Goal: Communication & Community: Answer question/provide support

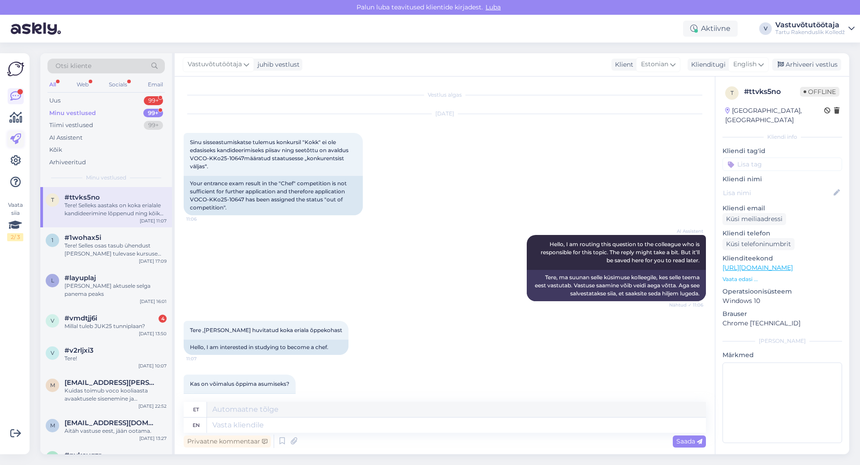
scroll to position [95, 0]
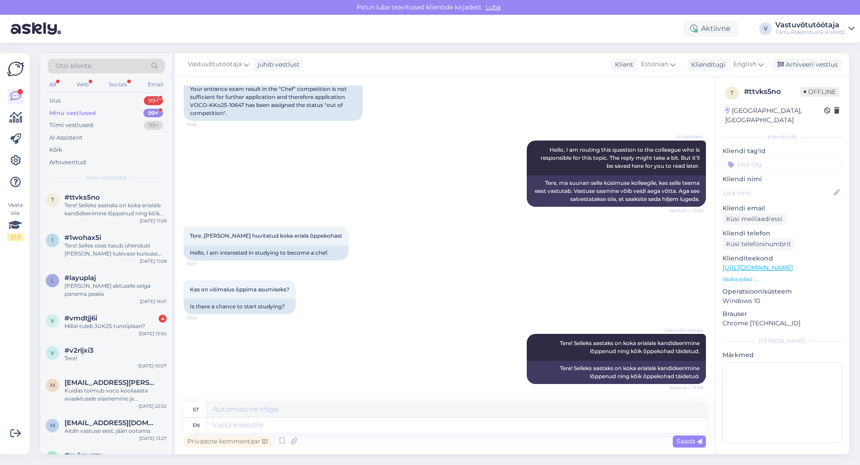
click at [86, 114] on div "Minu vestlused" at bounding box center [72, 113] width 47 height 9
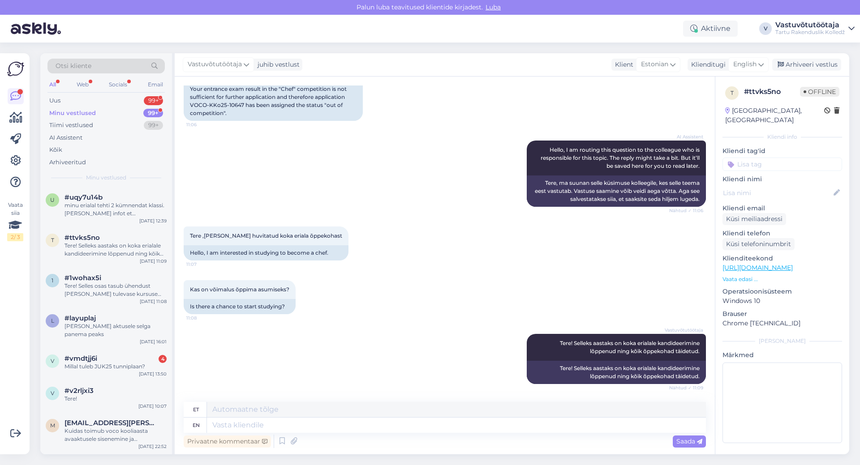
click at [98, 113] on div "Minu vestlused 99+" at bounding box center [105, 113] width 117 height 13
click at [85, 213] on div "minu erialal tehti 2 kümnendat klassi. [PERSON_NAME] infot et [PERSON_NAME] kum…" at bounding box center [116, 210] width 102 height 16
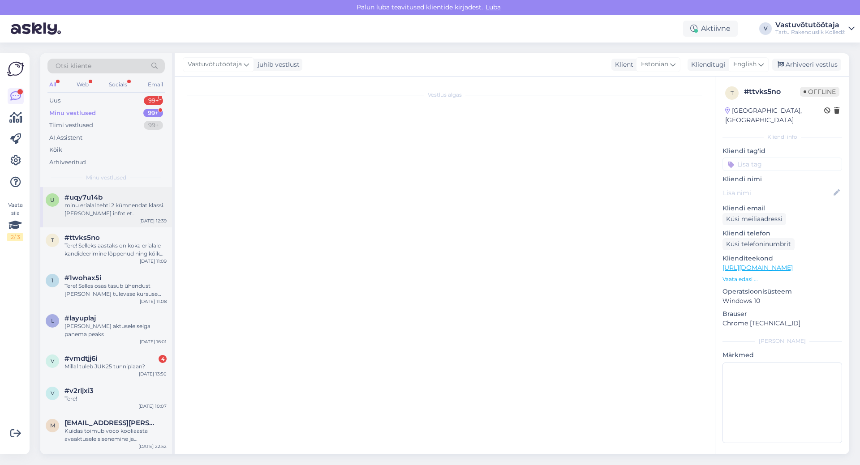
scroll to position [144, 0]
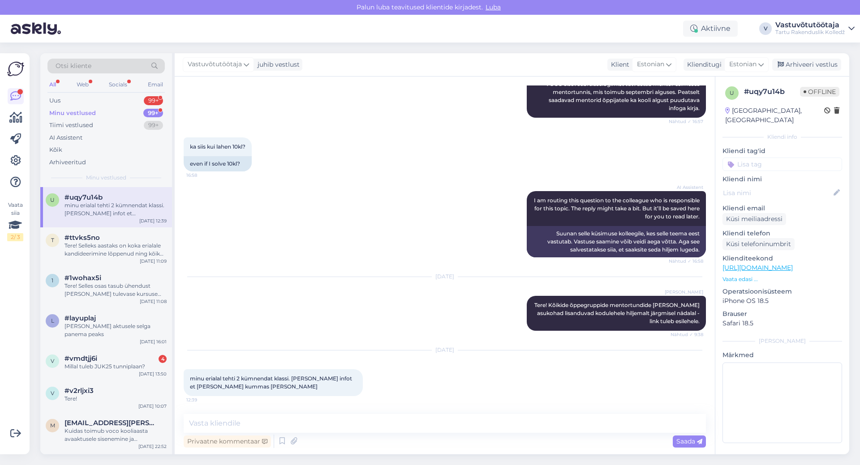
click at [238, 359] on div "Vestlus algas [DATE] [DATE] on mentortunnid, [PERSON_NAME] infot kes on mu ment…" at bounding box center [449, 246] width 530 height 321
click at [250, 337] on div "[DATE] [PERSON_NAME] Tere! Kõikide õppegruppide mentortundide [PERSON_NAME] asu…" at bounding box center [445, 303] width 522 height 73
click at [274, 420] on textarea at bounding box center [445, 423] width 522 height 19
click at [352, 422] on textarea "Täpne grupinimetus peaks olema" at bounding box center [445, 423] width 522 height 19
type textarea "T"
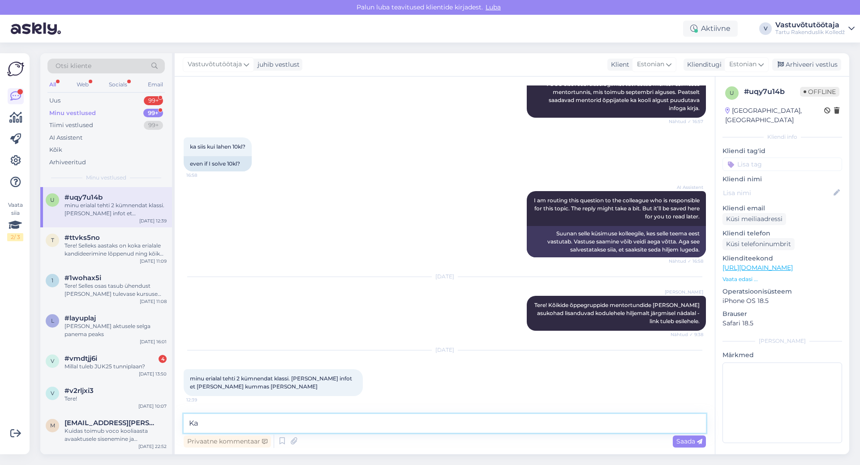
type textarea "K"
type textarea "Kas teie grupi mentor on saatnud aasta alguse kohta kirja?"
